Goal: Use online tool/utility: Utilize a website feature to perform a specific function

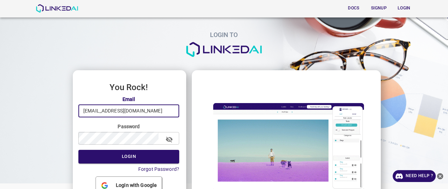
type input "[EMAIL_ADDRESS][DOMAIN_NAME]"
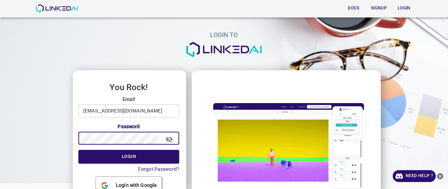
click at [78, 150] on button "Login" at bounding box center [128, 157] width 101 height 14
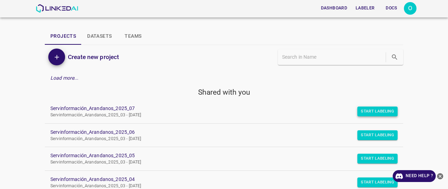
click at [378, 111] on button "Start Labeling" at bounding box center [377, 112] width 40 height 10
